Goal: Task Accomplishment & Management: Use online tool/utility

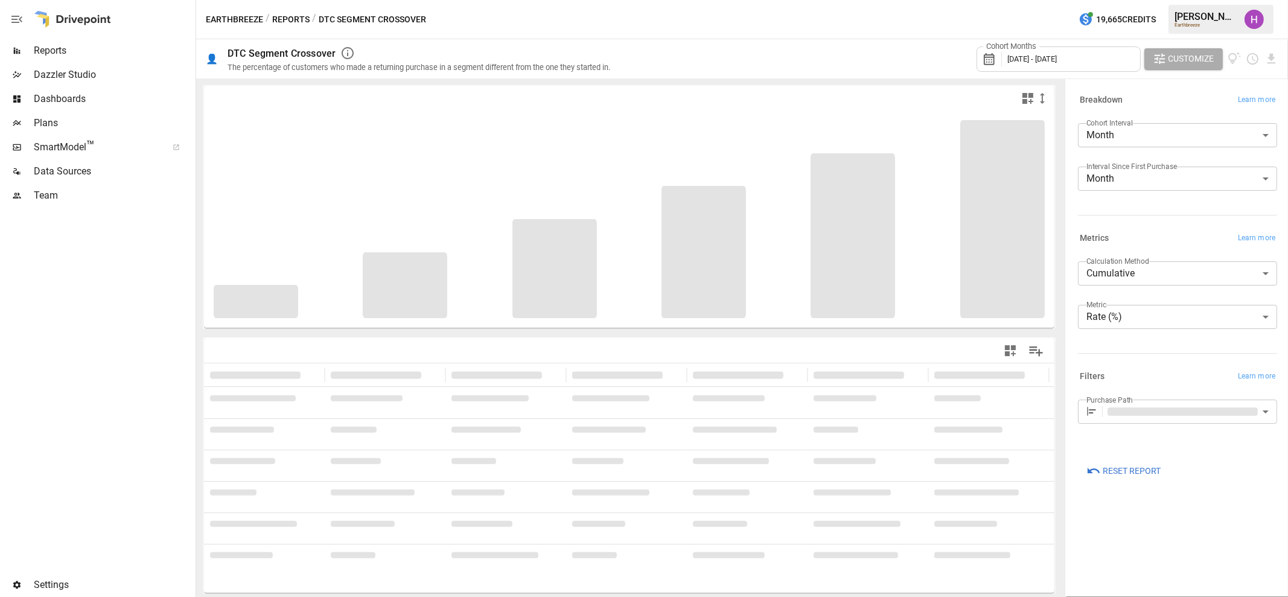
click at [57, 117] on span "Plans" at bounding box center [113, 123] width 159 height 14
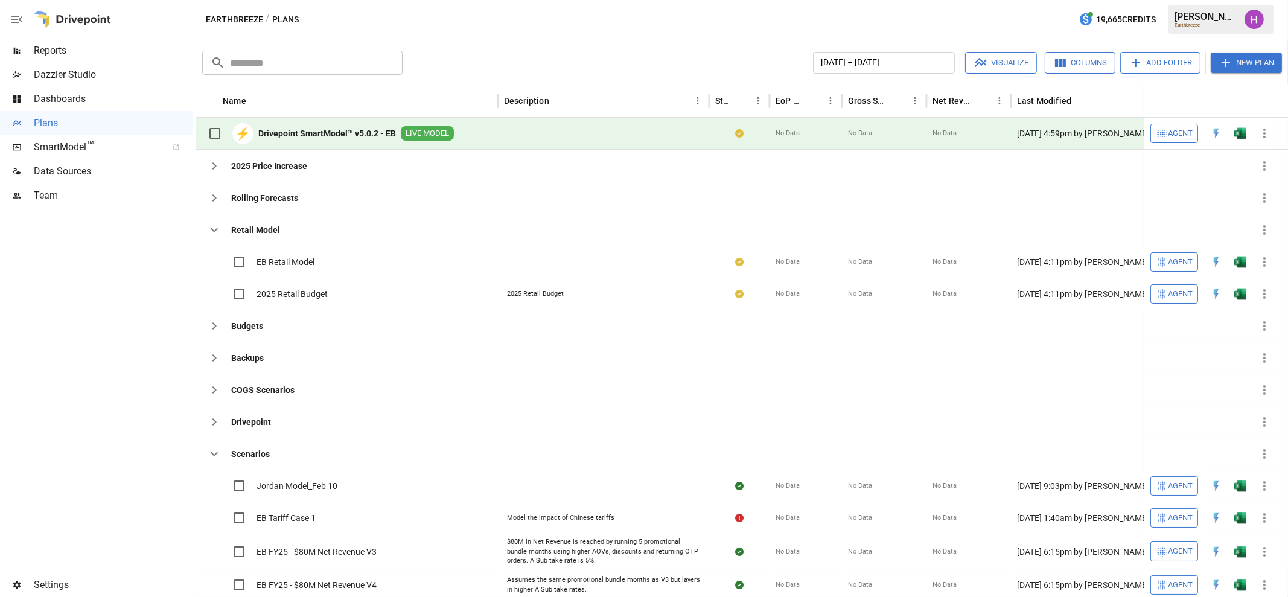
click at [1239, 124] on button "button" at bounding box center [1240, 133] width 39 height 18
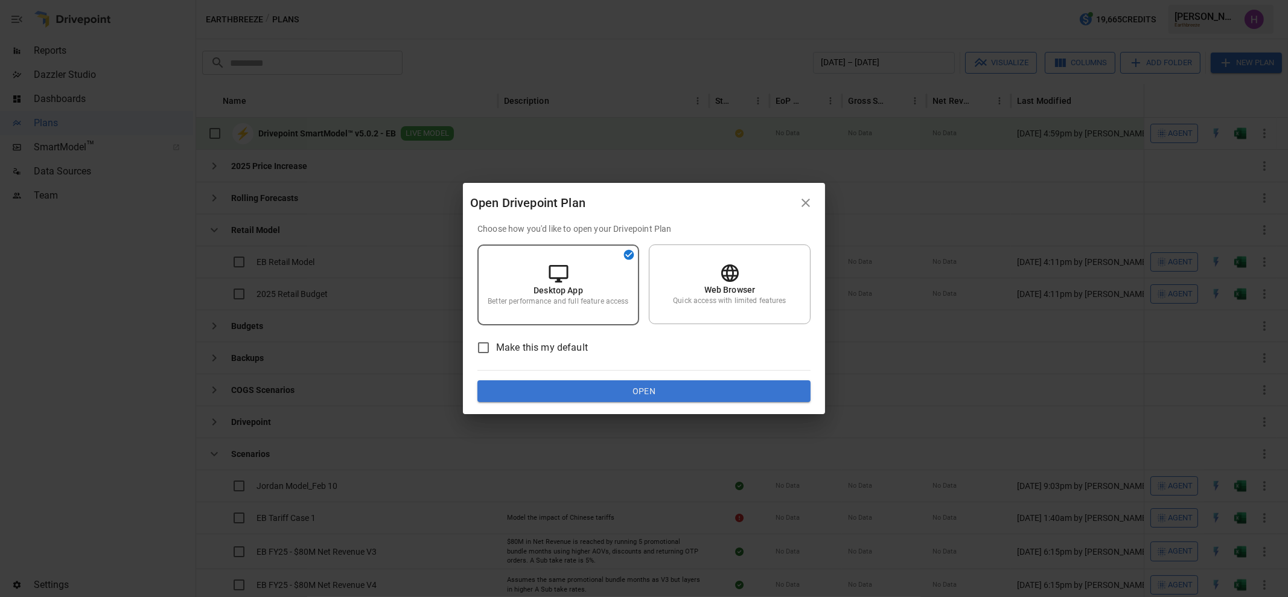
click at [543, 378] on div "Choose how you'd like to open your Drivepoint Plan Desktop App Better performan…" at bounding box center [643, 312] width 333 height 179
click at [546, 384] on button "Open" at bounding box center [643, 391] width 333 height 22
